Goal: Information Seeking & Learning: Find specific fact

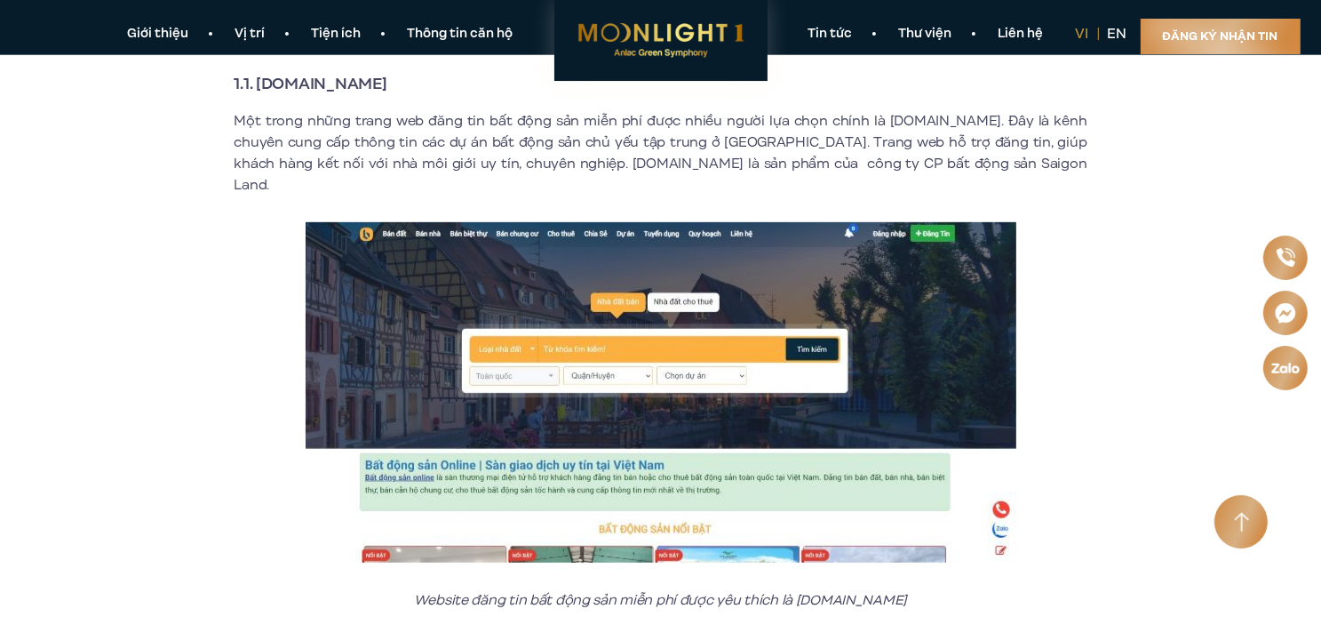
scroll to position [800, 0]
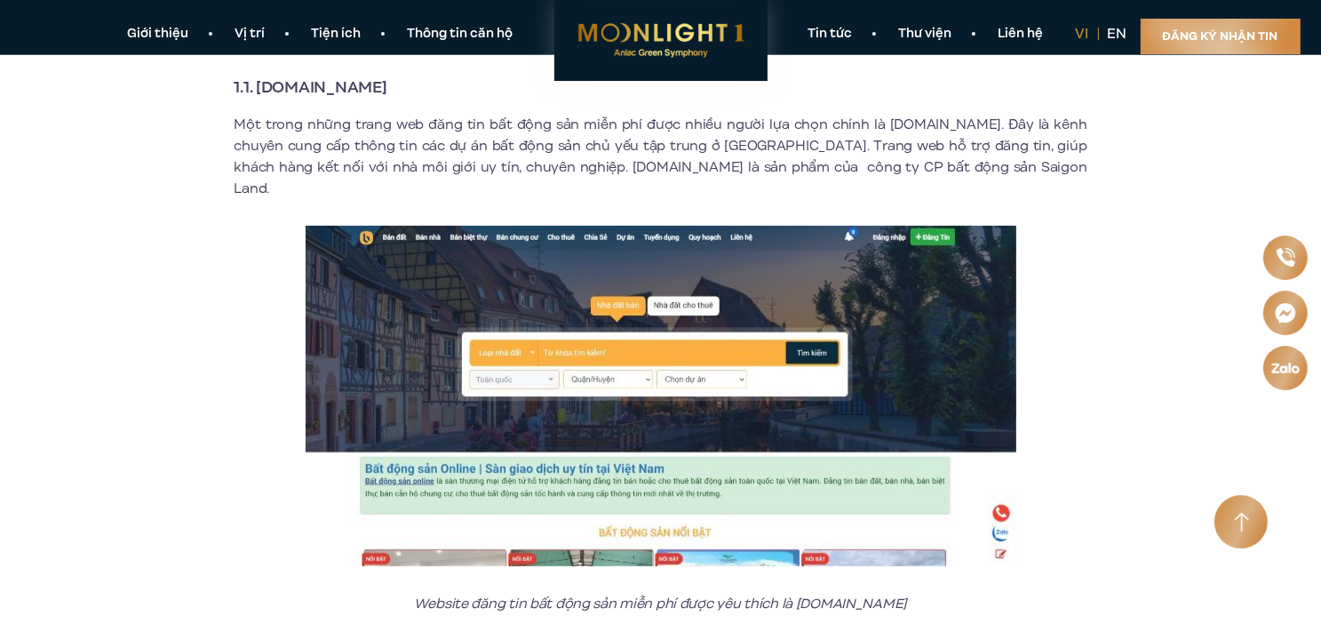
drag, startPoint x: 430, startPoint y: 82, endPoint x: 259, endPoint y: 87, distance: 171.5
click at [259, 87] on h3 "1.1. [DOMAIN_NAME]" at bounding box center [661, 87] width 853 height 25
copy strong "[DOMAIN_NAME]"
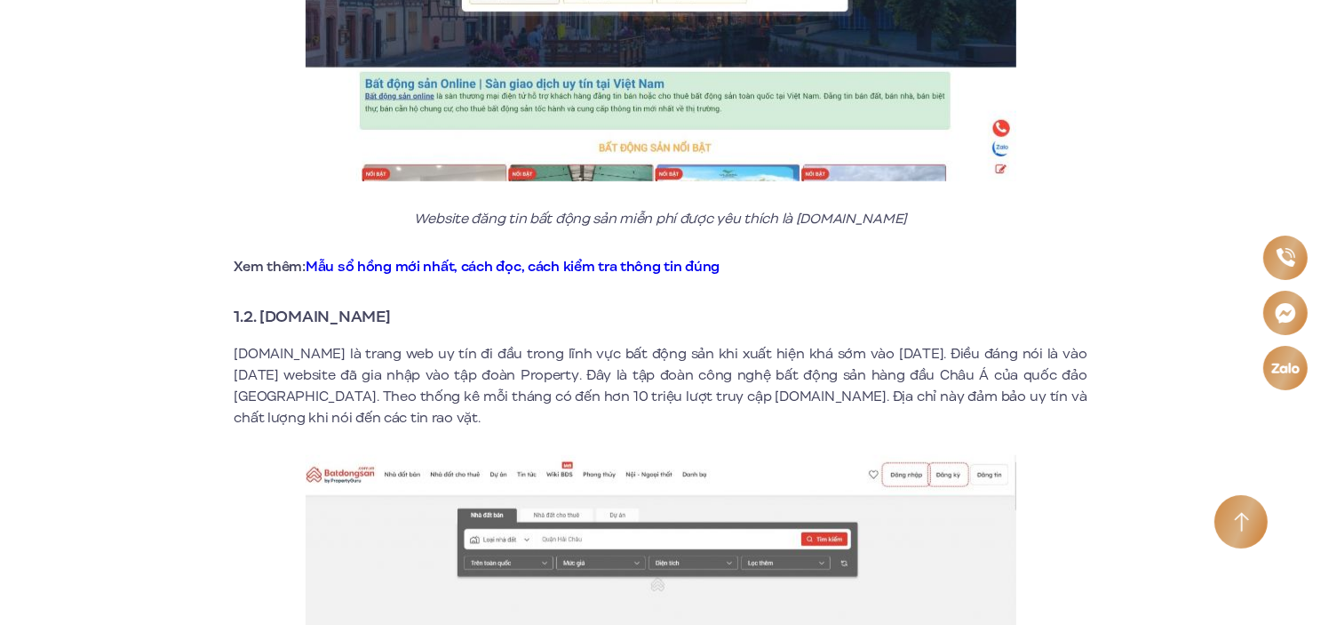
scroll to position [1333, 0]
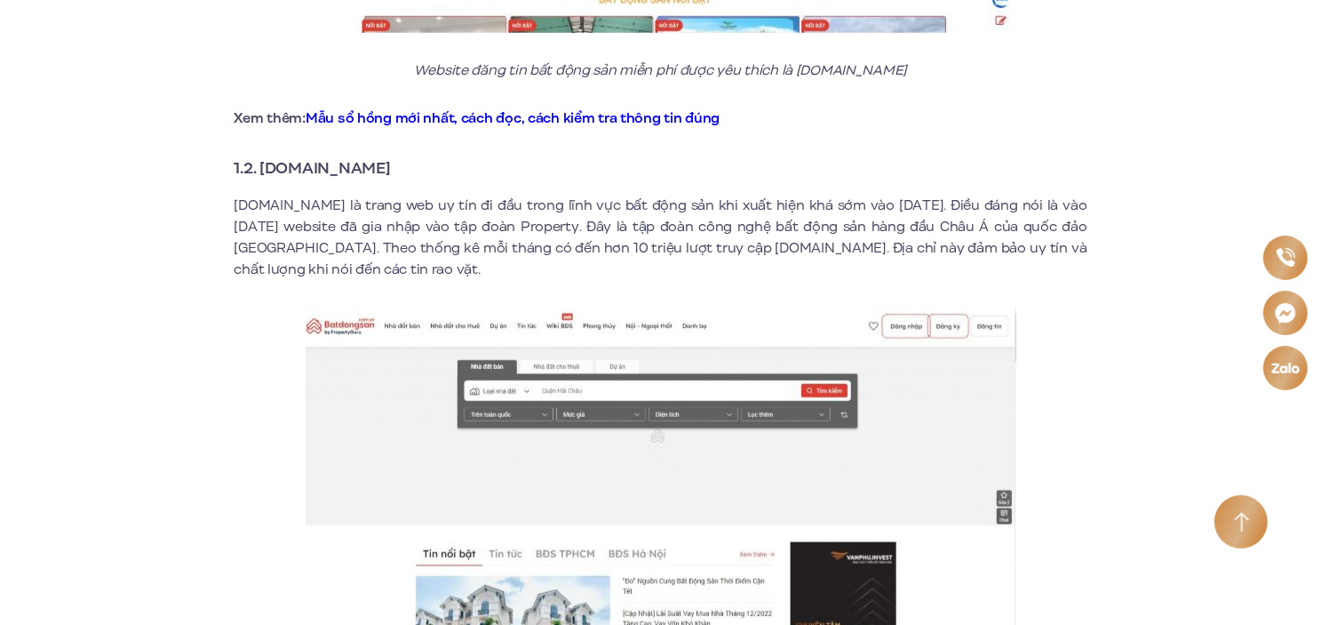
drag, startPoint x: 476, startPoint y: 140, endPoint x: 262, endPoint y: 131, distance: 214.3
copy strong "[DOMAIN_NAME]"
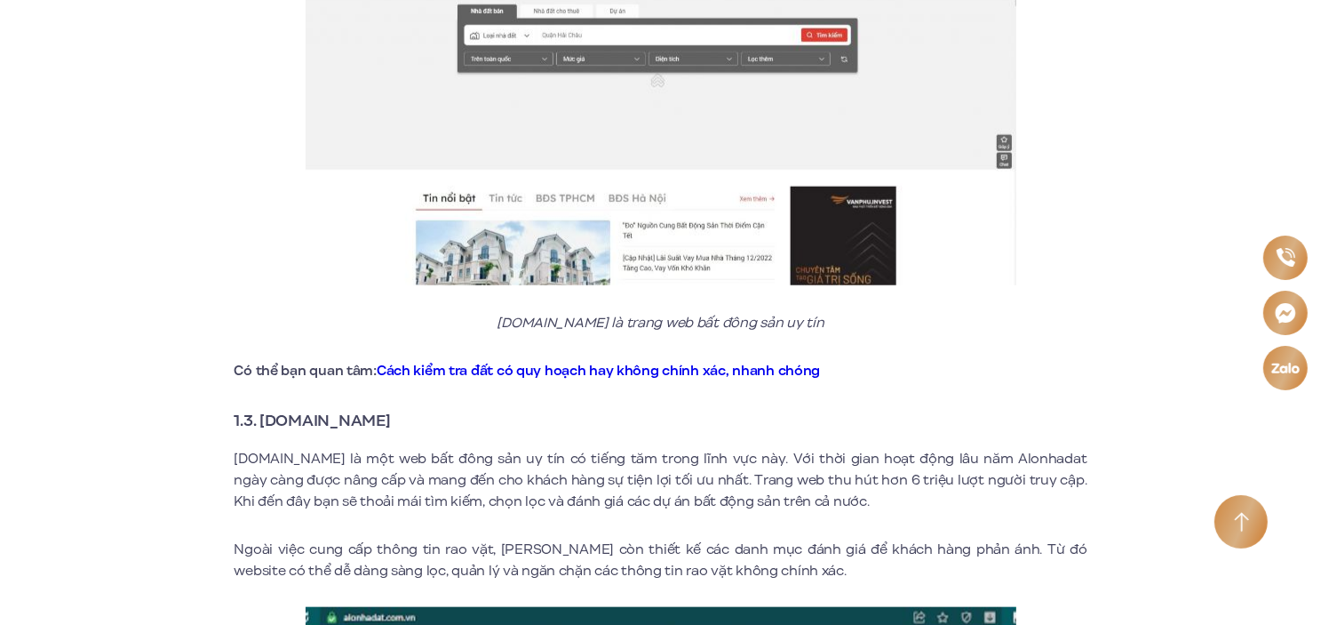
scroll to position [2043, 0]
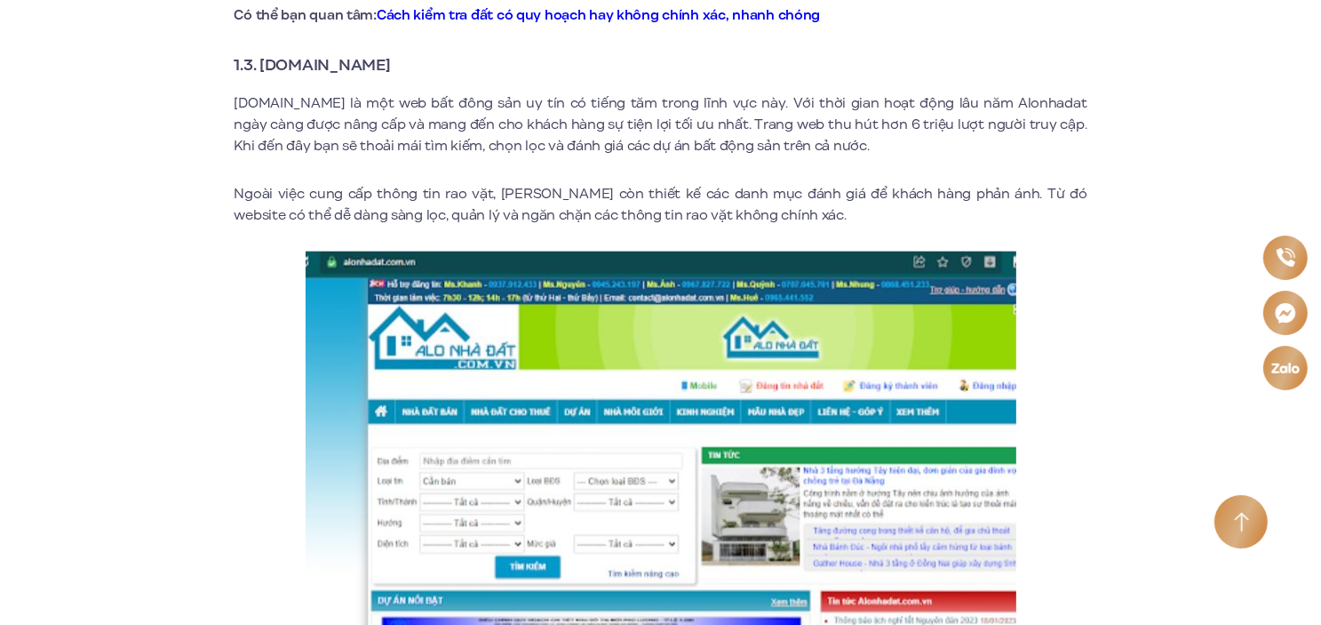
drag, startPoint x: 425, startPoint y: 34, endPoint x: 260, endPoint y: 36, distance: 164.4
click at [260, 52] on h3 "1.3. [DOMAIN_NAME]" at bounding box center [661, 64] width 853 height 25
copy strong "[DOMAIN_NAME]"
